Goal: Information Seeking & Learning: Find specific fact

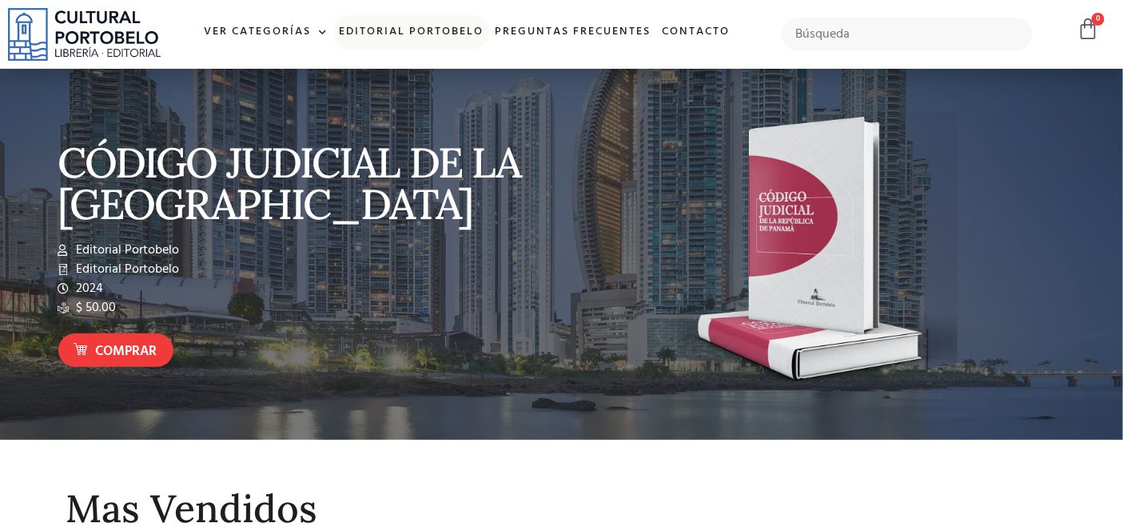
click at [361, 23] on link "Editorial Portobelo" at bounding box center [411, 32] width 156 height 34
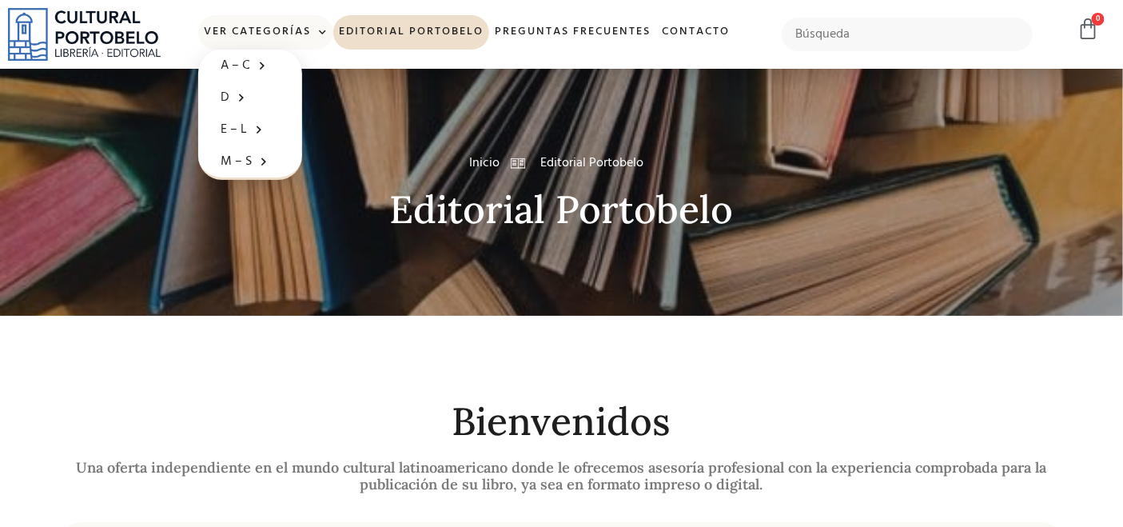
click at [268, 28] on link "Ver Categorías" at bounding box center [265, 32] width 135 height 34
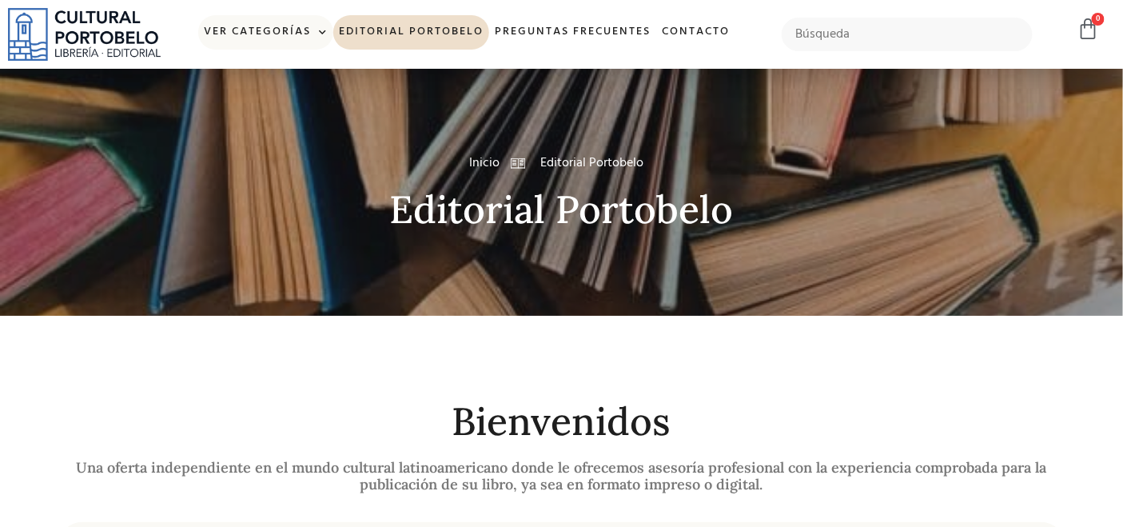
click at [268, 28] on link "Ver Categorías" at bounding box center [265, 32] width 135 height 34
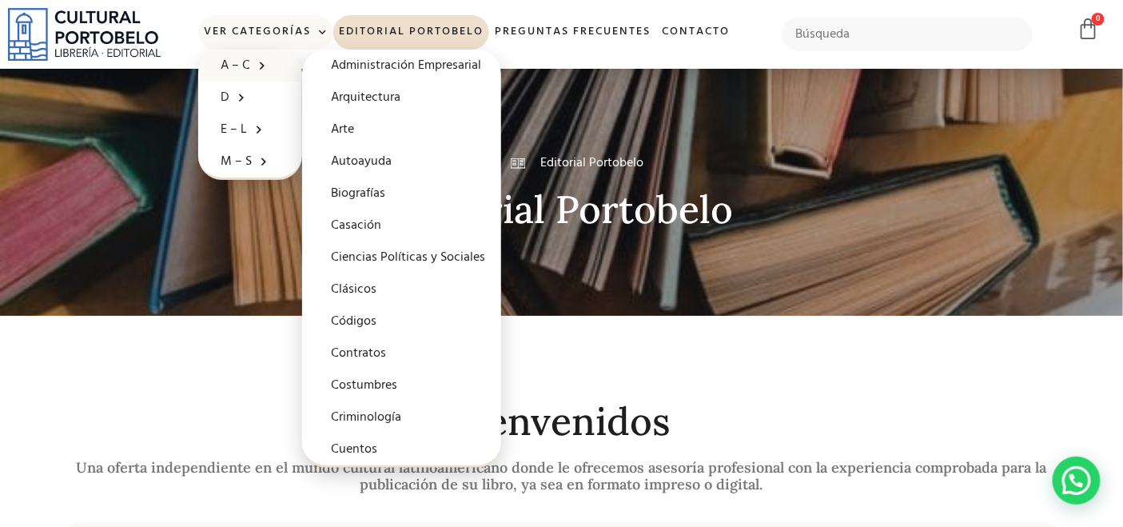
click at [245, 65] on link "A – C" at bounding box center [250, 66] width 104 height 32
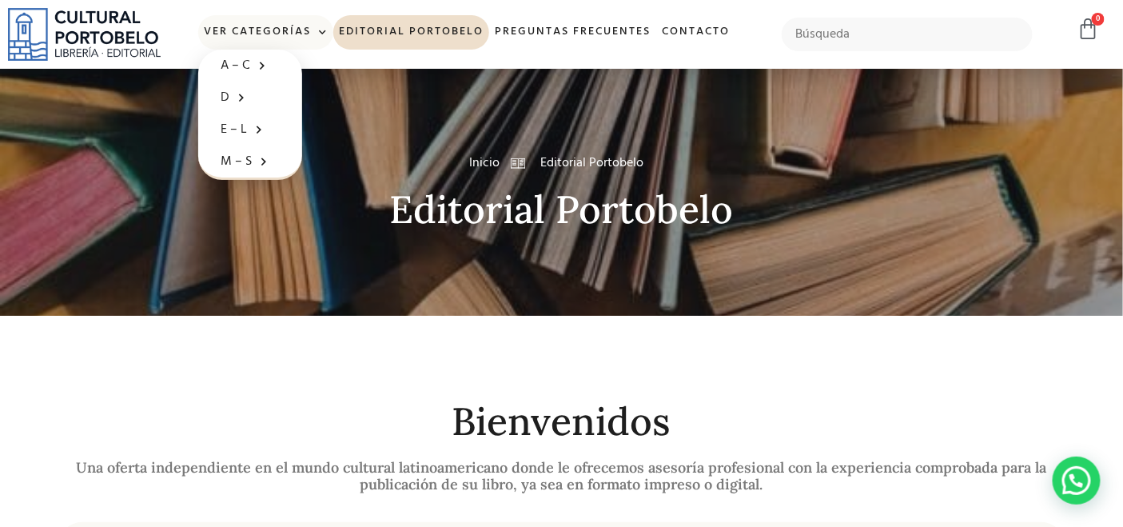
click at [217, 30] on link "Ver Categorías" at bounding box center [265, 32] width 135 height 34
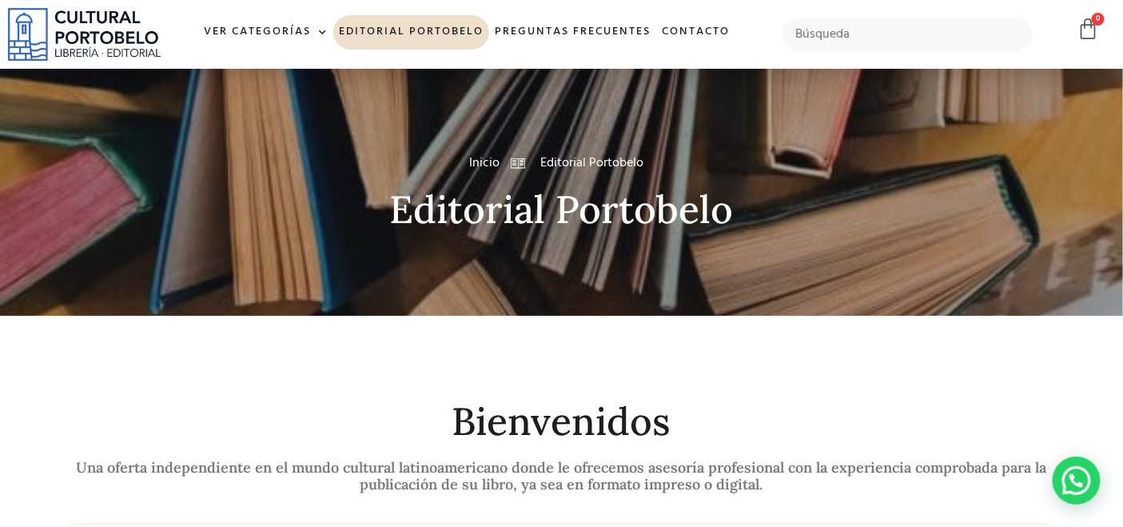
click at [110, 34] on img at bounding box center [84, 34] width 153 height 53
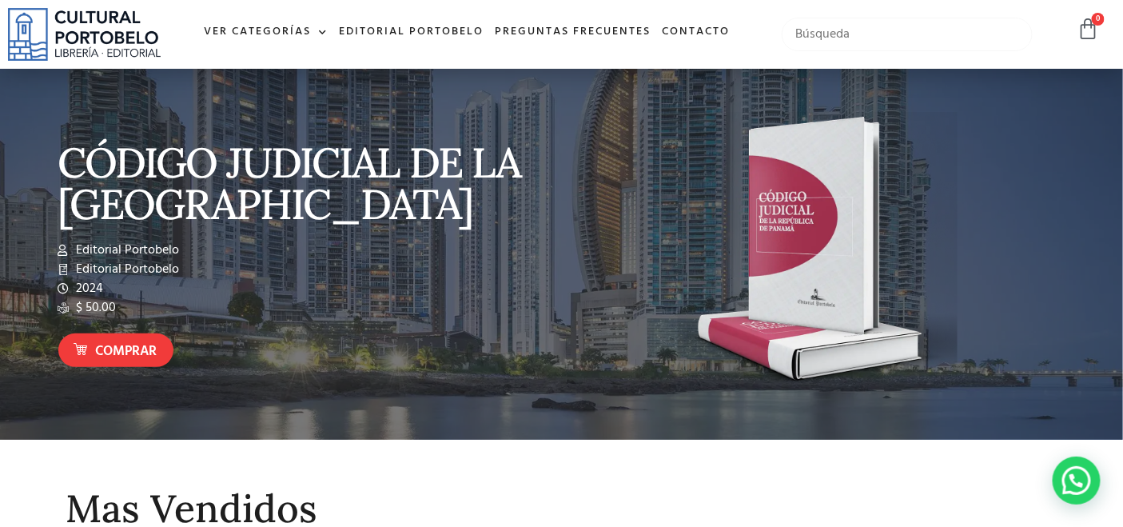
click at [994, 38] on input "text" at bounding box center [907, 35] width 251 height 34
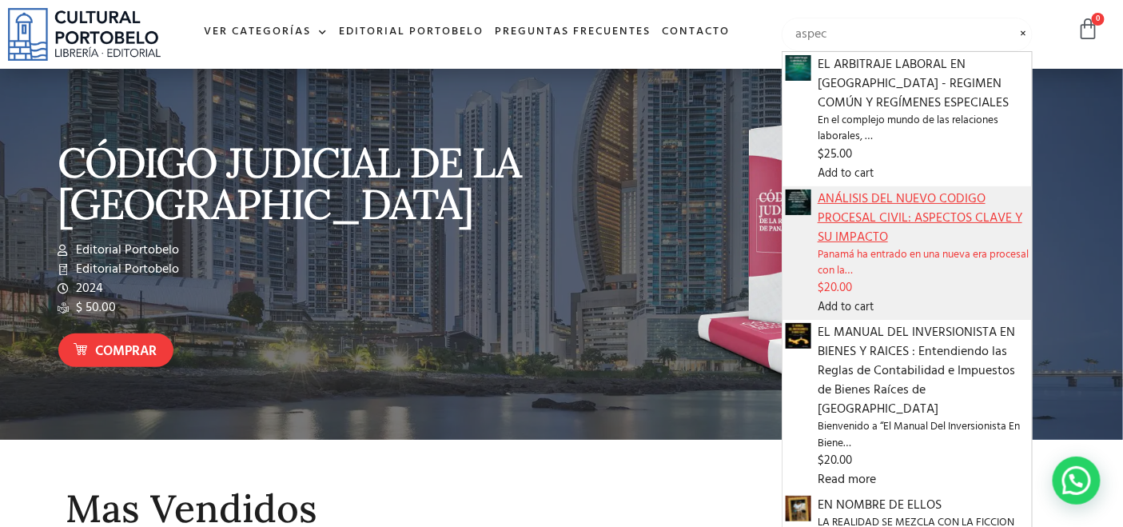
type input "aspec"
click at [937, 193] on span "ANÁLISIS DEL NUEVO CODIGO PROCESAL CIVIL: ASPECTOS CLAVE Y SU IMPACTO" at bounding box center [923, 218] width 211 height 58
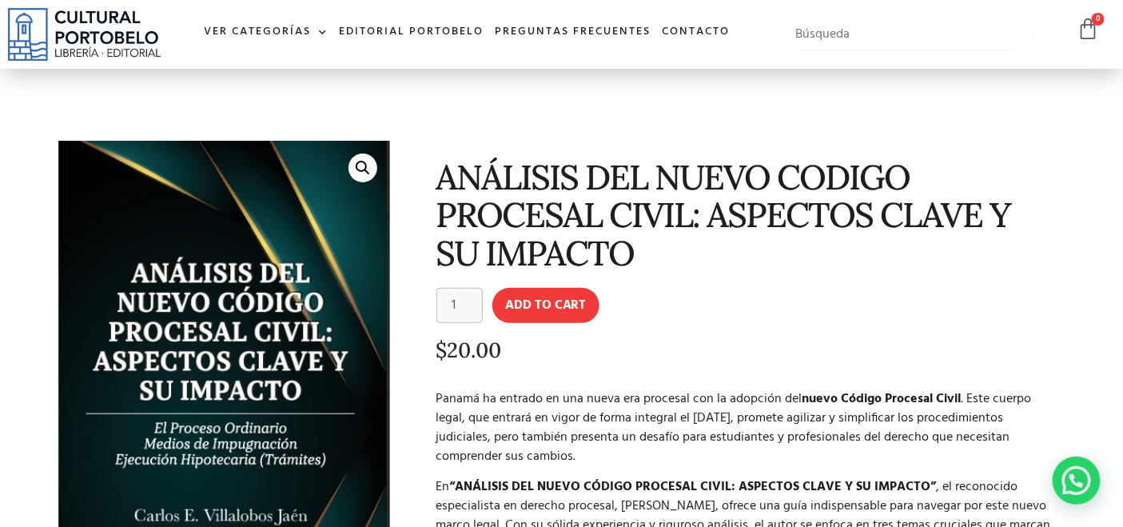
click at [922, 41] on input "text" at bounding box center [907, 35] width 251 height 34
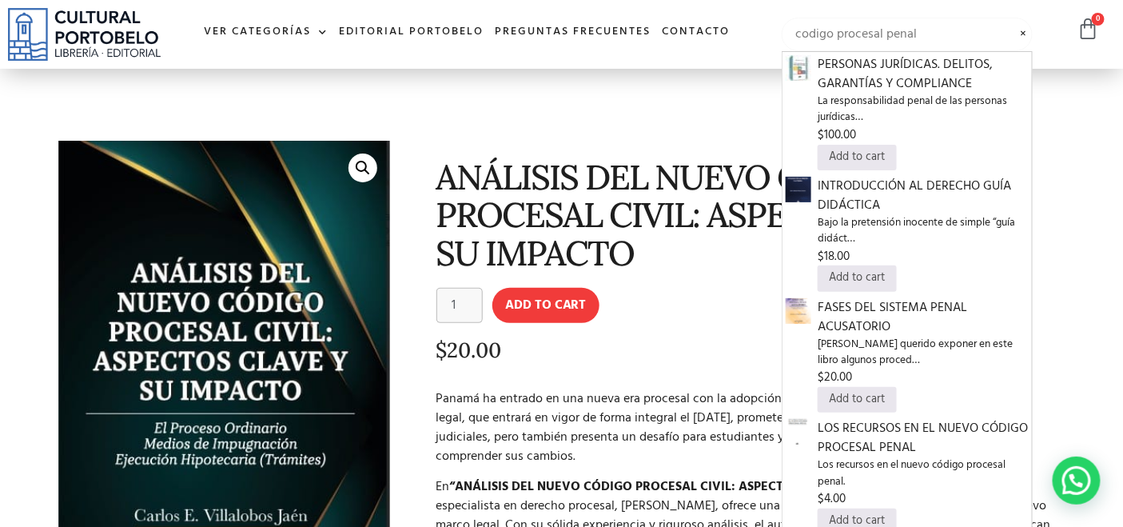
type input "codigo procesal penal"
